Goal: Task Accomplishment & Management: Complete application form

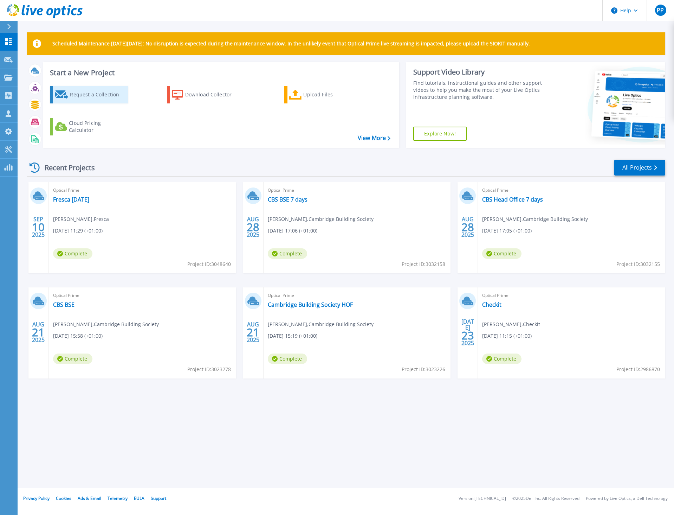
click at [81, 88] on div "Request a Collection" at bounding box center [98, 95] width 56 height 14
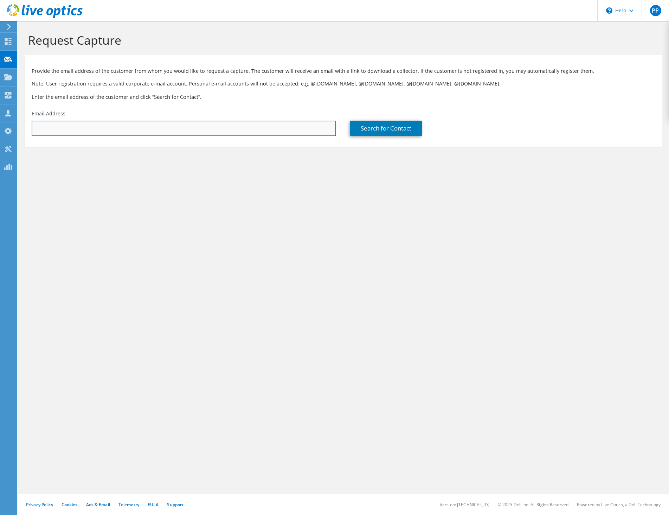
click at [84, 126] on input "text" at bounding box center [184, 128] width 305 height 15
click at [97, 132] on input "text" at bounding box center [184, 128] width 305 height 15
paste input "[PERSON_NAME][EMAIL_ADDRESS][PERSON_NAME][DOMAIN_NAME]"
type input "[PERSON_NAME][EMAIL_ADDRESS][PERSON_NAME][DOMAIN_NAME]"
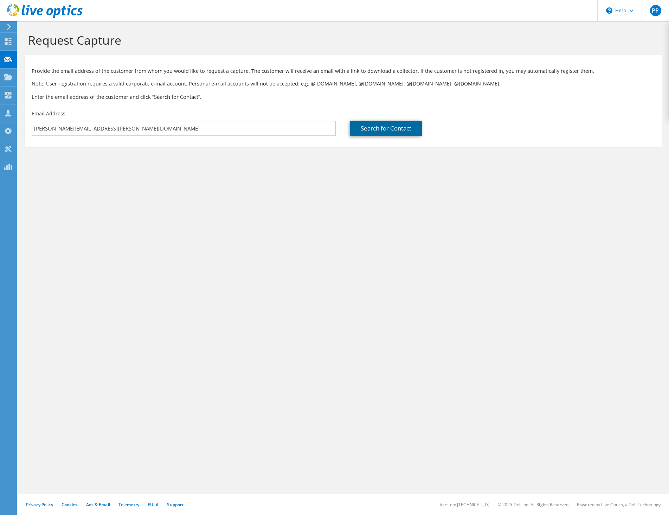
click at [367, 134] on link "Search for Contact" at bounding box center [386, 128] width 72 height 15
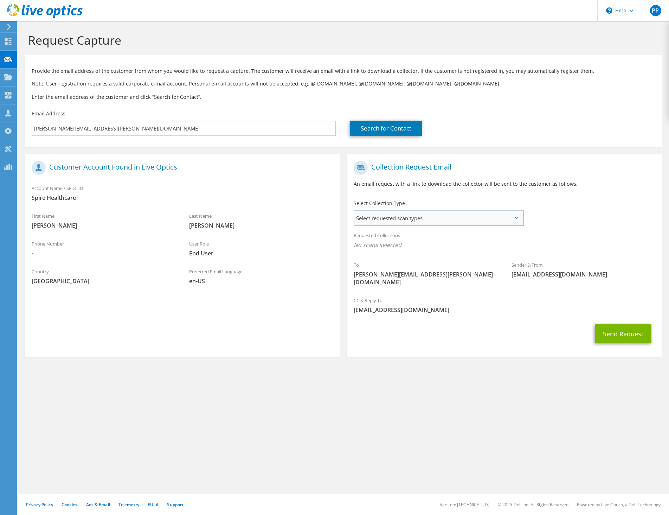
click at [385, 218] on span "Select requested scan types" at bounding box center [438, 218] width 168 height 14
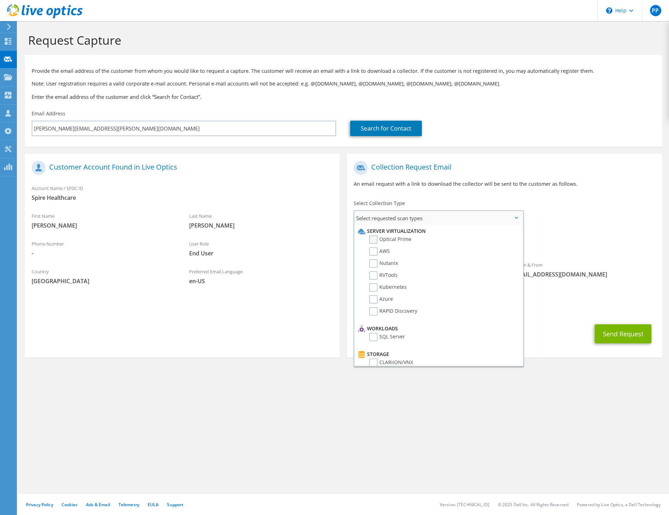
click at [382, 239] on label "Optical Prime" at bounding box center [390, 239] width 42 height 8
click at [0, 0] on input "Optical Prime" at bounding box center [0, 0] width 0 height 0
click at [391, 222] on span "Select requested scan types" at bounding box center [438, 218] width 168 height 14
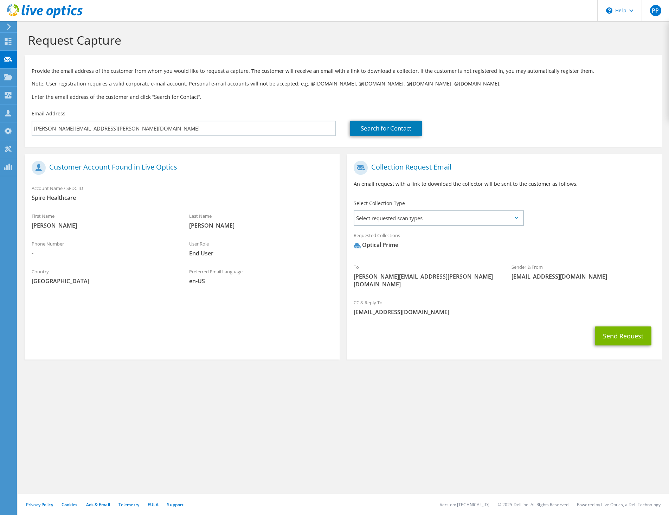
click at [637, 343] on section "Collection Request Email An email request with a link to download the collector…" at bounding box center [504, 257] width 315 height 206
click at [632, 334] on button "Send Request" at bounding box center [623, 335] width 57 height 19
